Goal: Find specific page/section: Find specific page/section

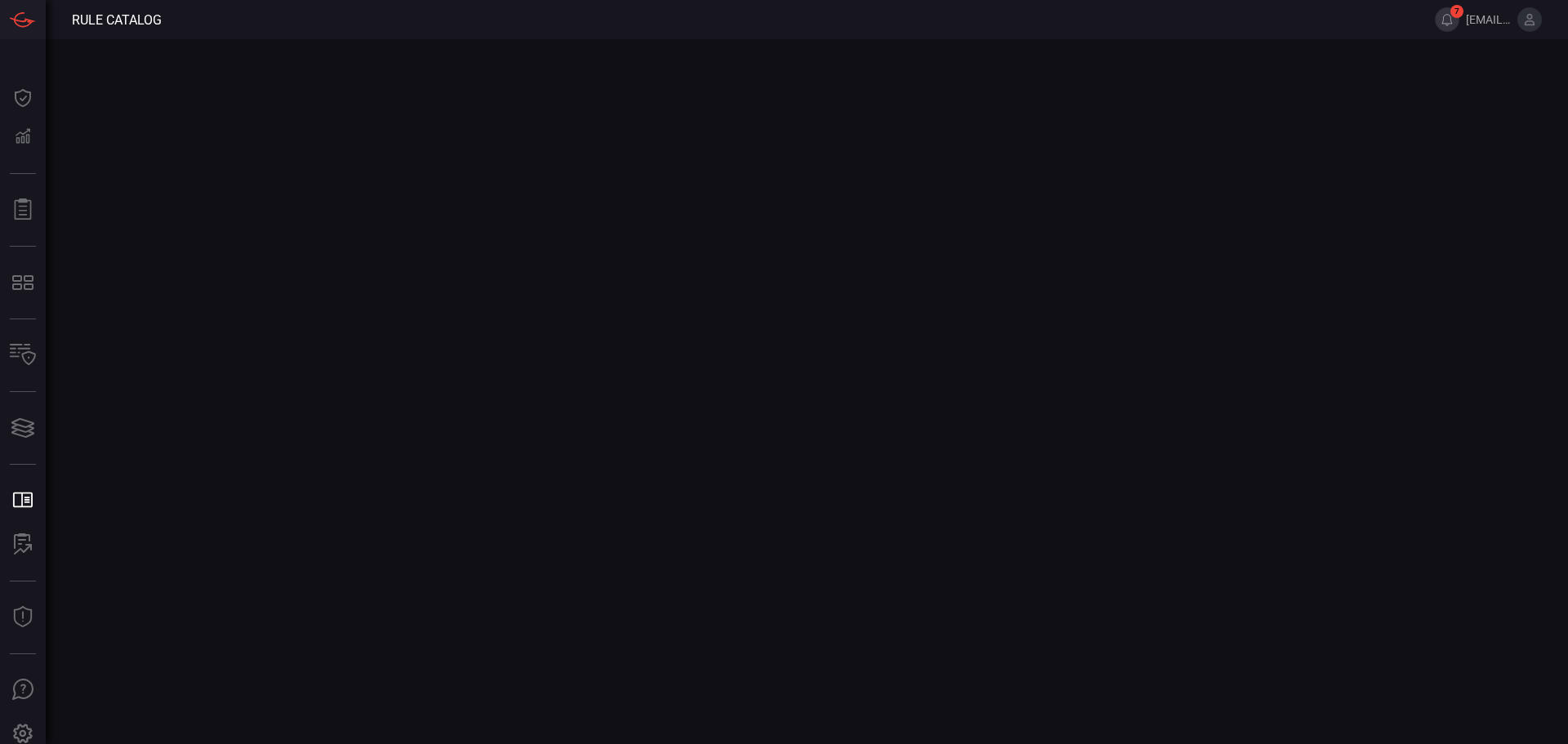
click at [1445, 20] on button "7" at bounding box center [1447, 20] width 25 height 25
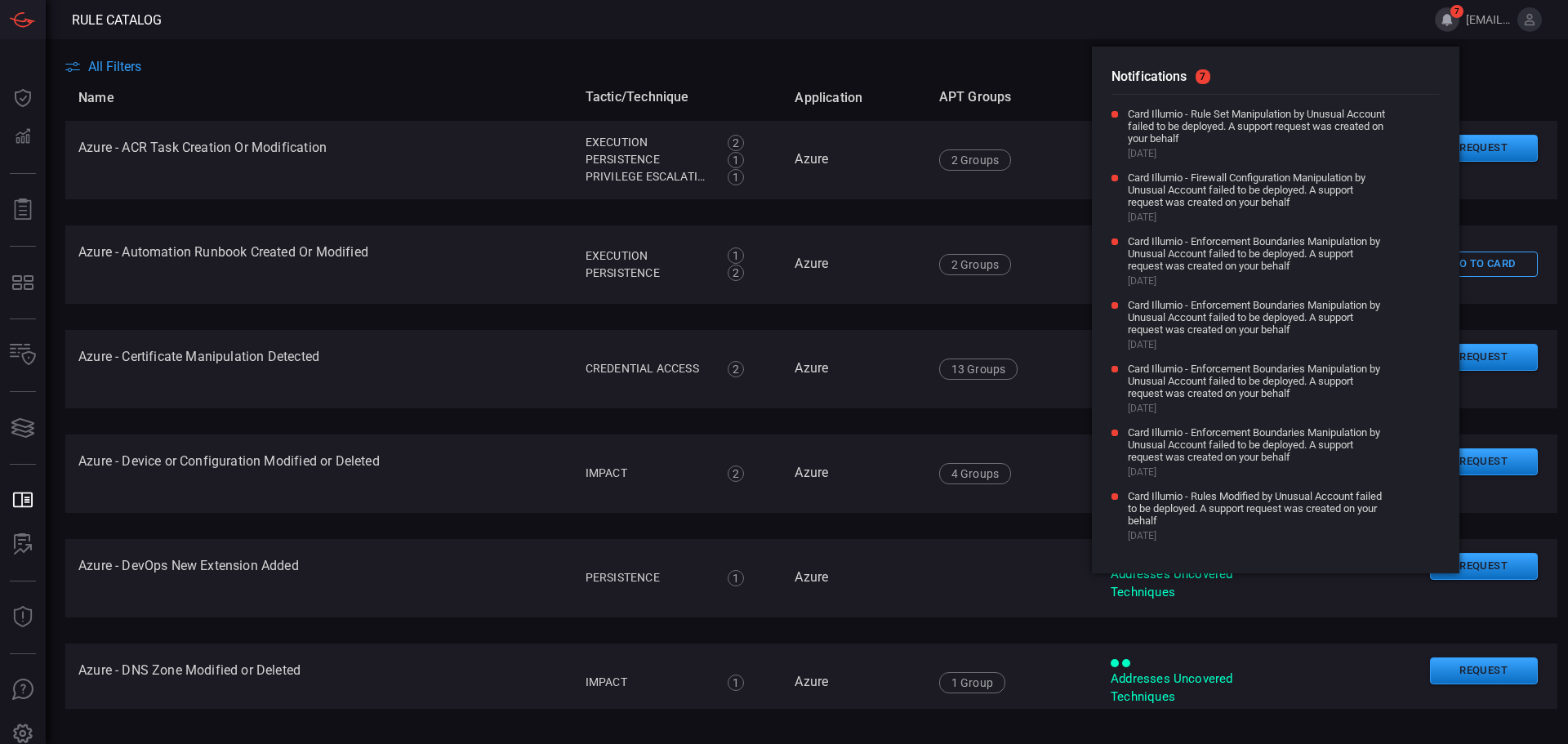
click at [1445, 20] on button "7" at bounding box center [1447, 20] width 25 height 25
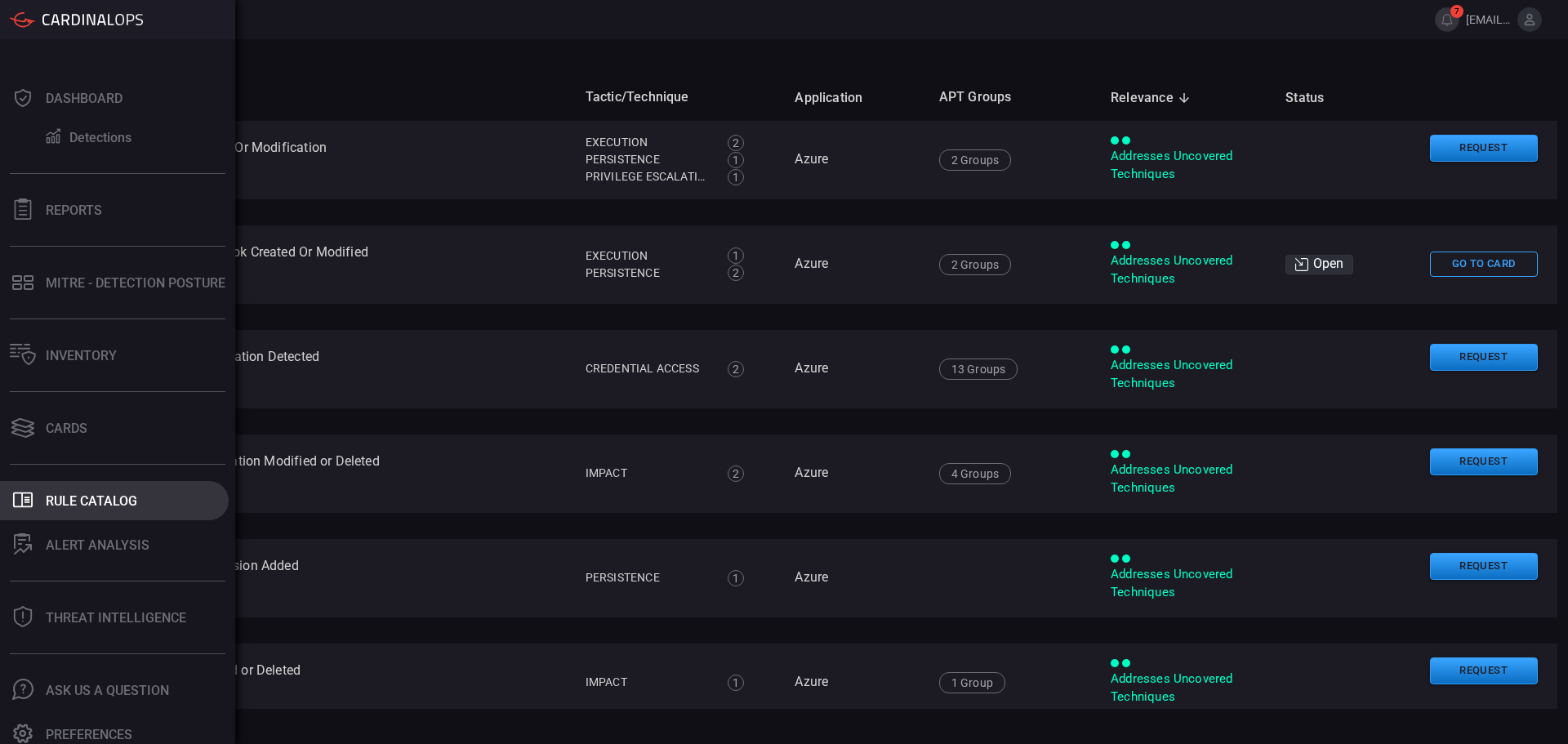
drag, startPoint x: 31, startPoint y: 516, endPoint x: 13, endPoint y: 500, distance: 24.1
click at [13, 500] on icon ".st0_rule_catalog_icon{fill: currentColor;}" at bounding box center [23, 500] width 21 height 21
click at [59, 506] on div "Rule Catalog" at bounding box center [91, 501] width 92 height 16
click at [93, 503] on div "Rule Catalog" at bounding box center [91, 501] width 92 height 16
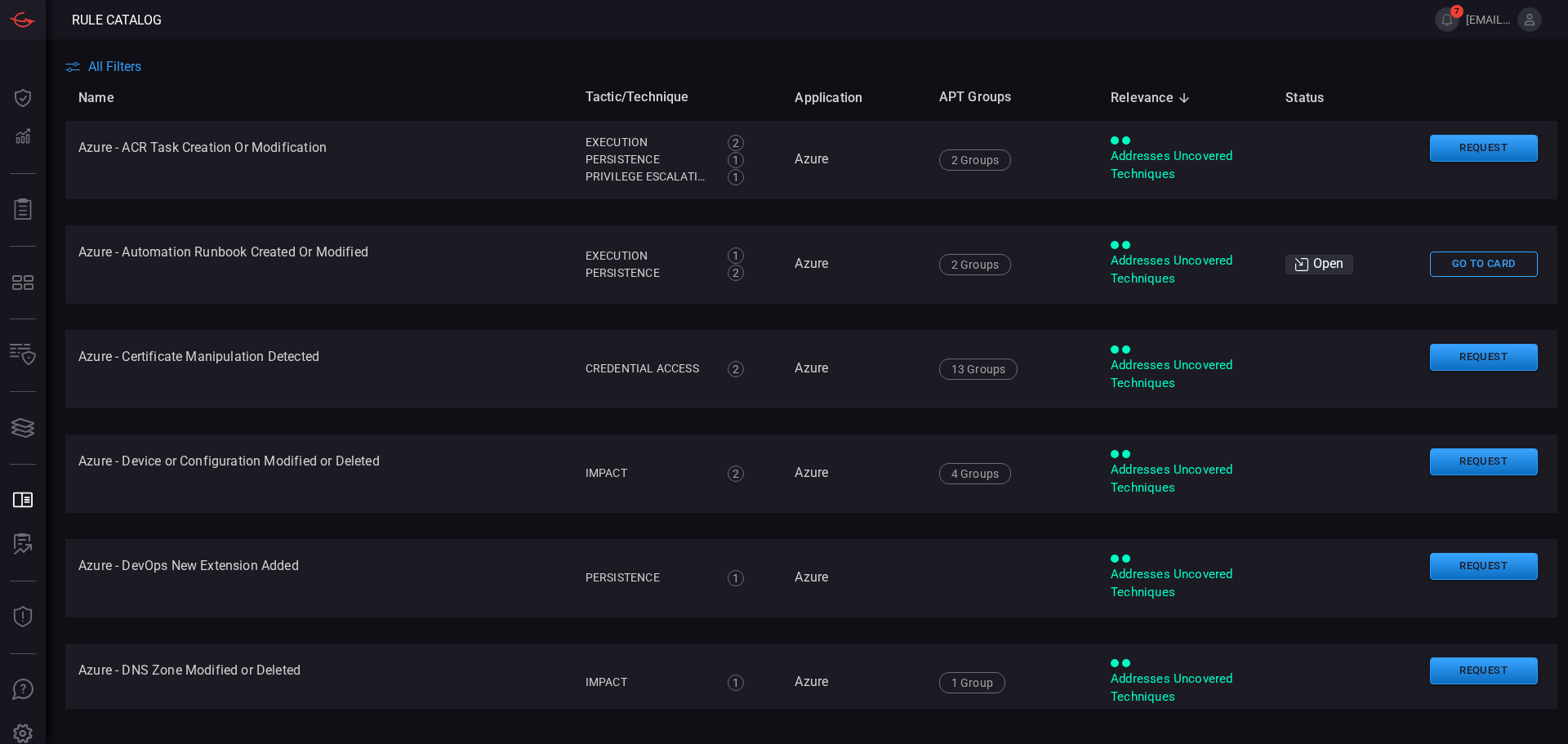
click at [473, 68] on div "All Filters" at bounding box center [817, 66] width 1503 height 16
click at [87, 70] on button "All Filters" at bounding box center [103, 66] width 76 height 16
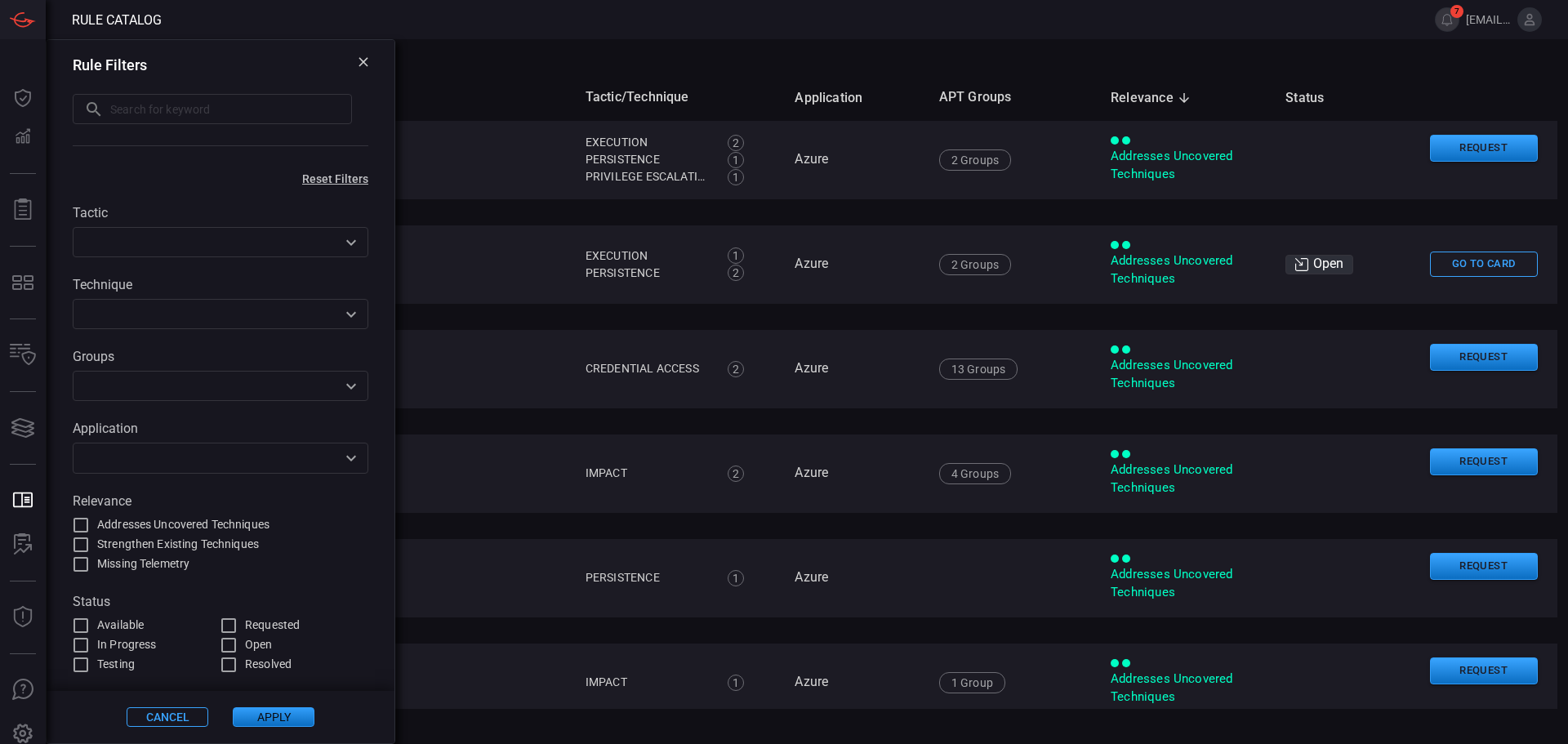
click at [125, 457] on input "text" at bounding box center [207, 458] width 259 height 21
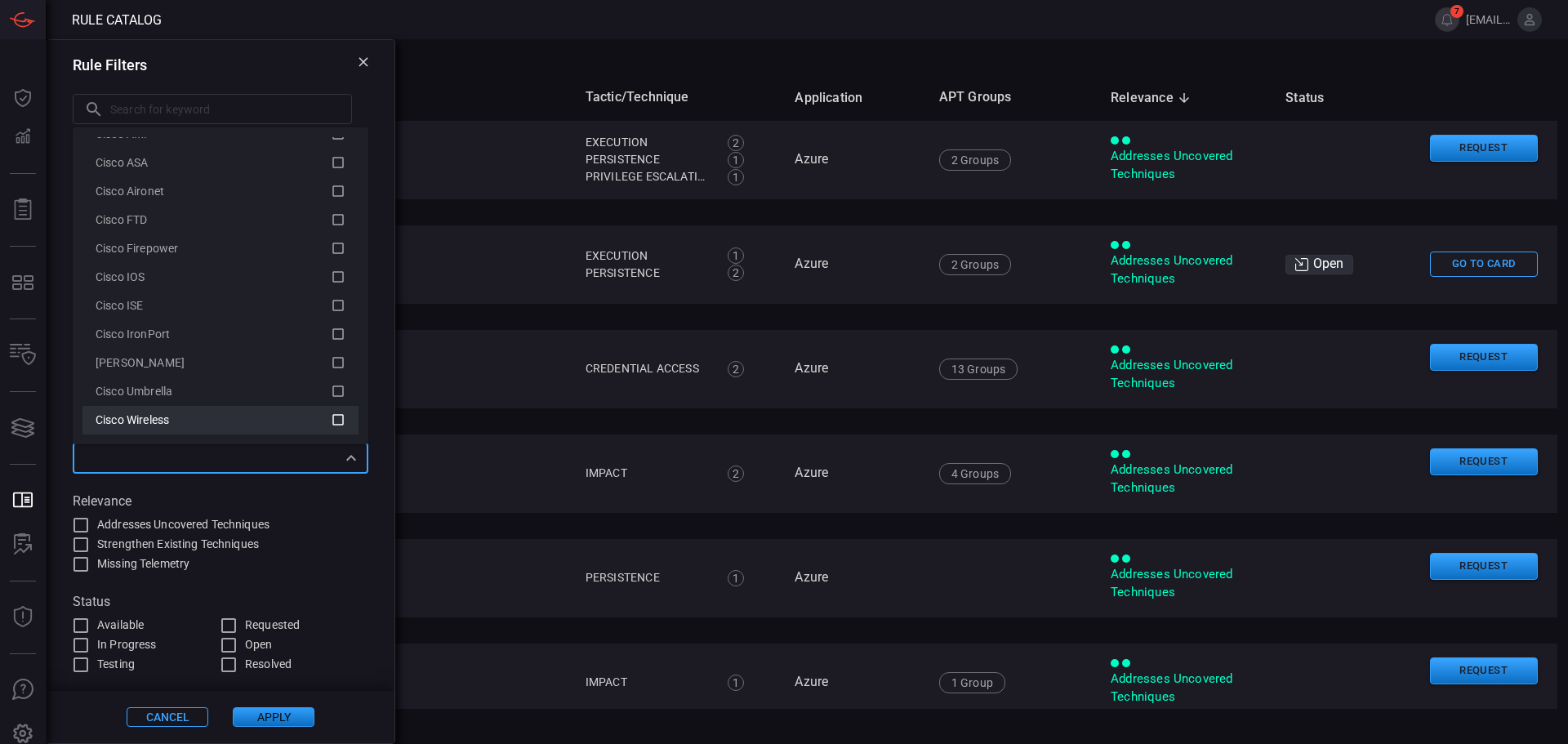
scroll to position [735, 0]
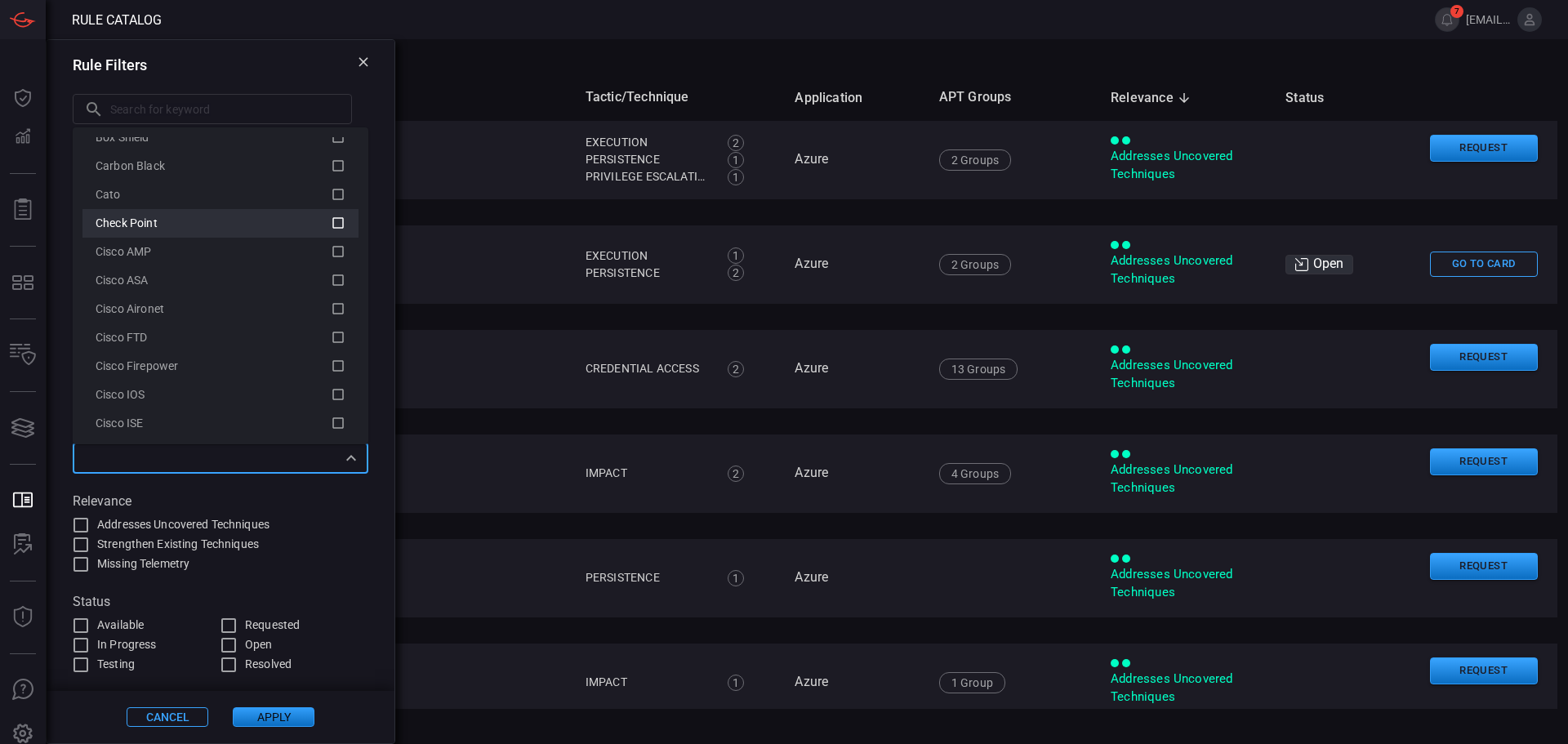
click at [198, 214] on div "Check Point" at bounding box center [213, 223] width 235 height 17
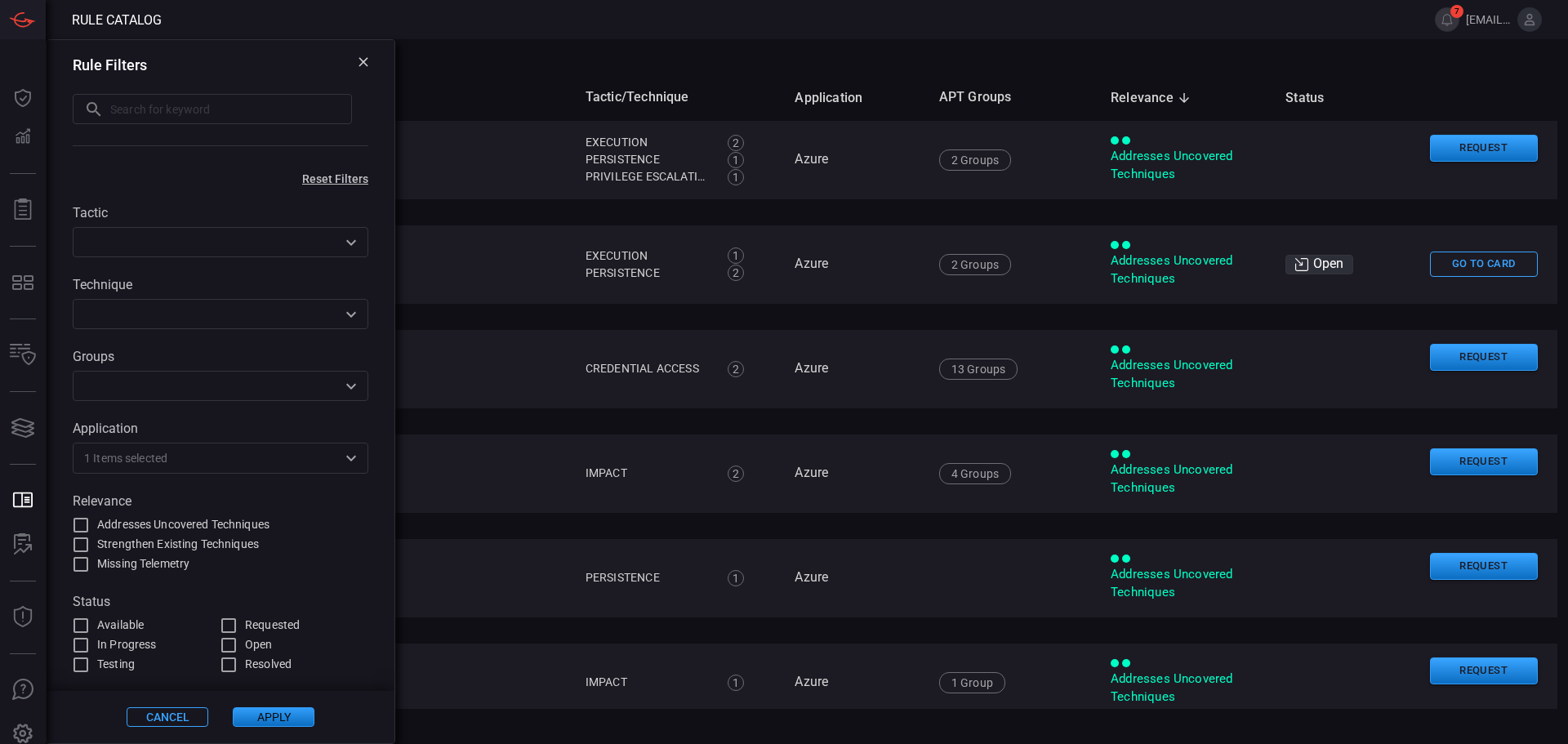
drag, startPoint x: 263, startPoint y: 710, endPoint x: 268, endPoint y: 699, distance: 12.1
click at [262, 711] on button "Apply" at bounding box center [273, 717] width 82 height 20
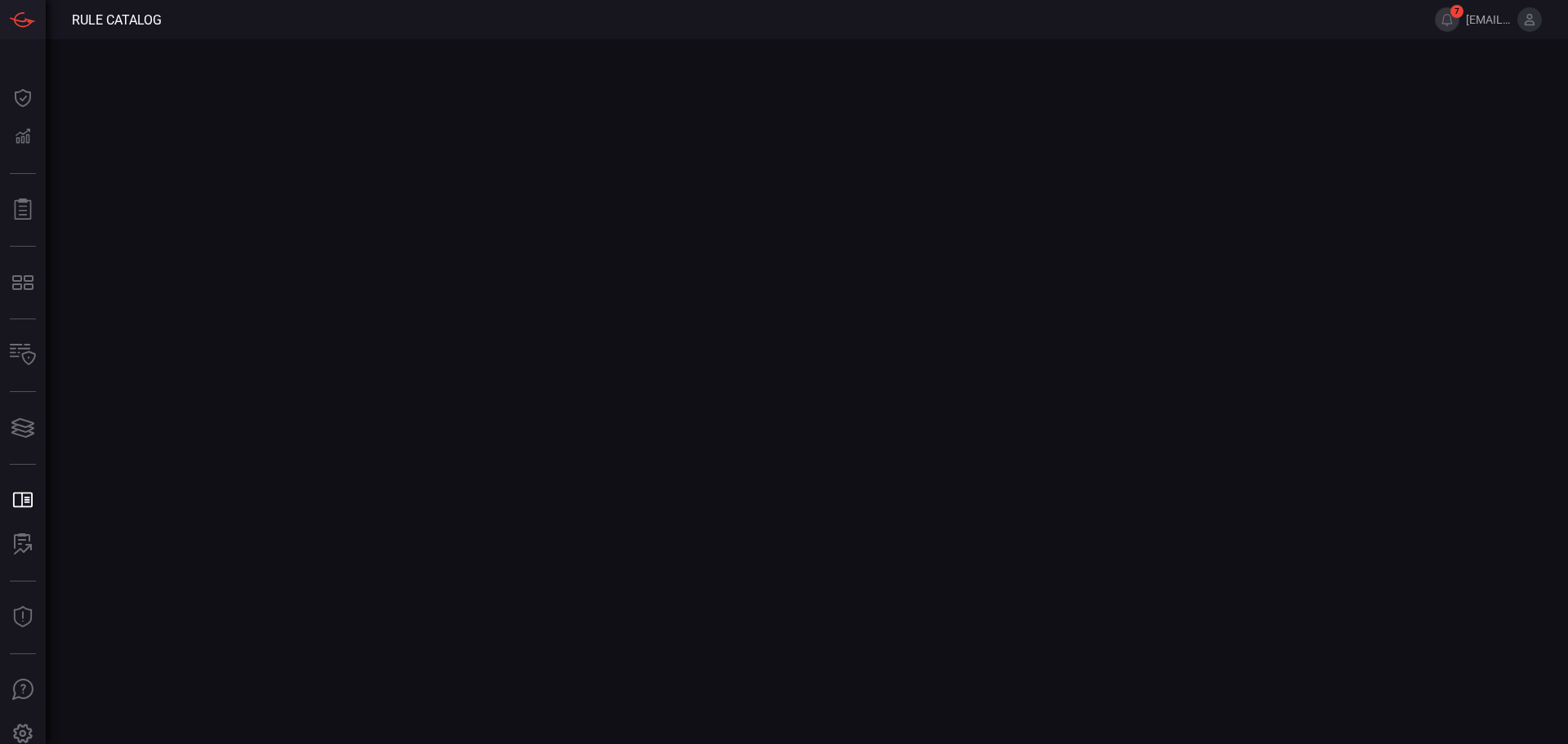
click at [265, 710] on main at bounding box center [784, 392] width 1568 height 704
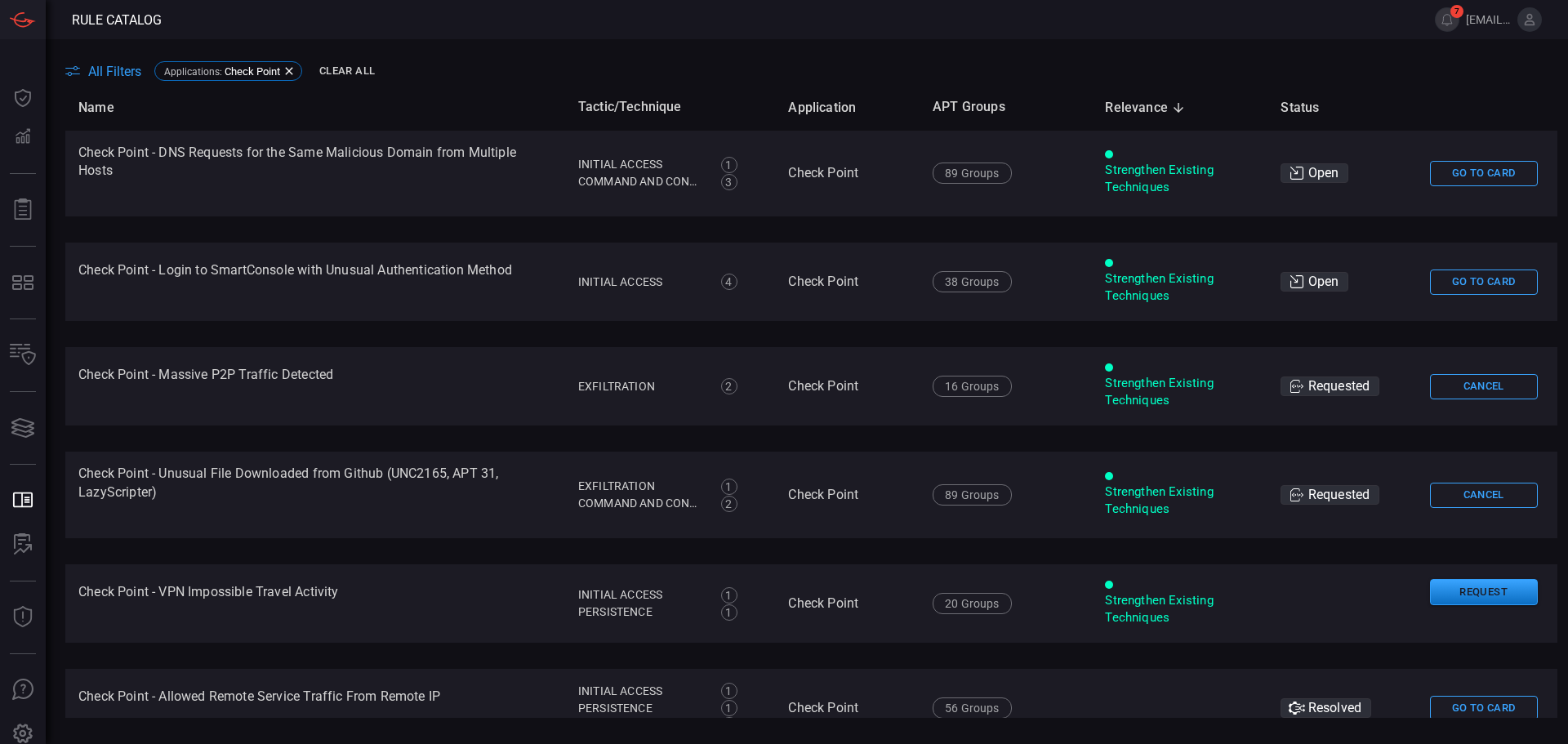
click at [544, 76] on div "All Filters Applications : Check Point Clear All" at bounding box center [817, 71] width 1503 height 26
